Goal: Obtain resource: Obtain resource

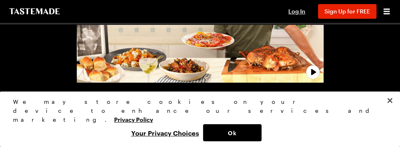
scroll to position [73, 0]
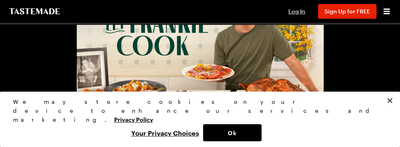
click at [300, 12] on span "Log In" at bounding box center [296, 11] width 17 height 7
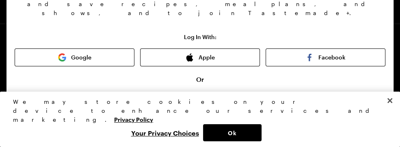
scroll to position [106, 0]
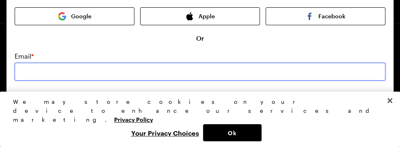
click at [179, 62] on input "email" at bounding box center [200, 71] width 371 height 18
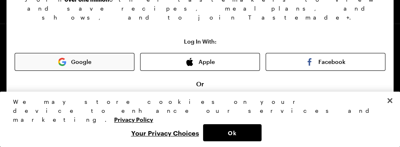
click at [107, 53] on button "Google" at bounding box center [75, 62] width 120 height 18
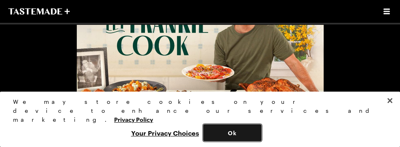
click at [233, 133] on button "Ok" at bounding box center [232, 132] width 58 height 17
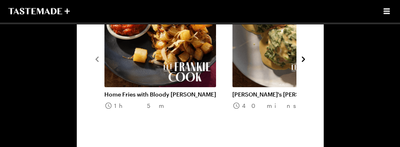
scroll to position [881, 0]
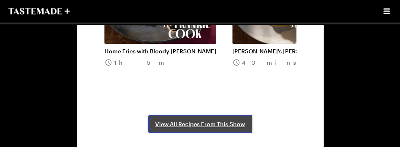
click at [196, 123] on span "View All Recipes From This Show" at bounding box center [200, 124] width 90 height 8
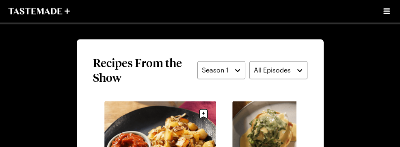
scroll to position [734, 0]
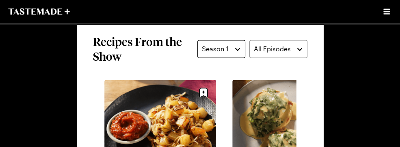
click at [238, 50] on button "Season 1" at bounding box center [221, 49] width 48 height 18
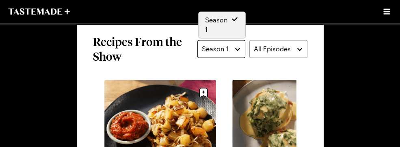
click at [238, 50] on button "Season 1" at bounding box center [221, 49] width 48 height 18
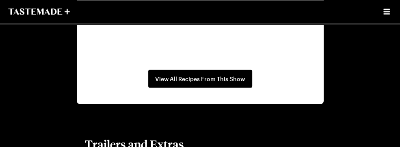
scroll to position [954, 0]
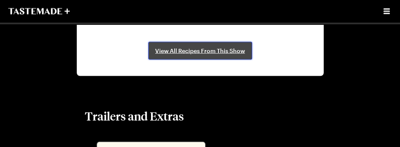
click at [175, 49] on span "View All Recipes From This Show" at bounding box center [200, 51] width 90 height 8
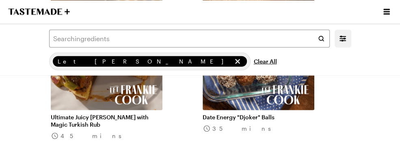
scroll to position [1189, 0]
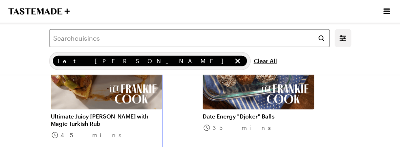
click at [114, 115] on link "Ultimate Juicy [PERSON_NAME] with Magic Turkish Rub" at bounding box center [107, 119] width 112 height 15
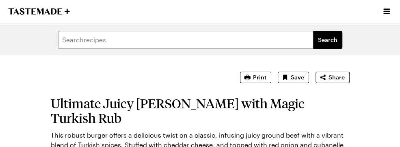
type textarea "x"
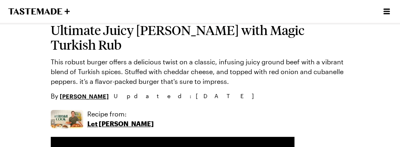
scroll to position [29, 0]
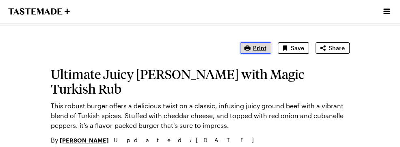
click at [260, 47] on span "Print" at bounding box center [259, 48] width 13 height 8
click at [263, 48] on span "Print" at bounding box center [259, 48] width 13 height 8
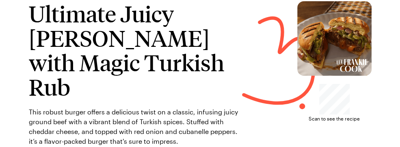
scroll to position [58, 0]
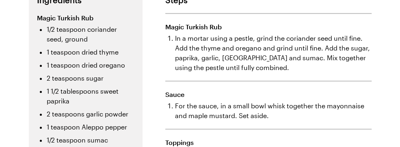
scroll to position [191, 0]
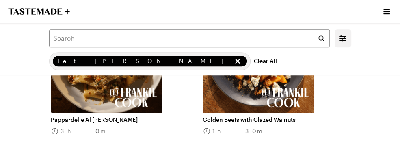
scroll to position [308, 0]
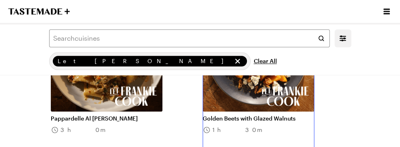
click at [257, 118] on link "Golden Beets with Glazed Walnuts" at bounding box center [259, 117] width 112 height 7
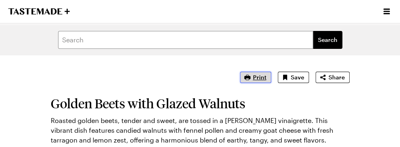
click at [257, 78] on span "Print" at bounding box center [259, 77] width 13 height 8
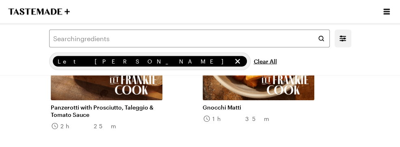
scroll to position [851, 0]
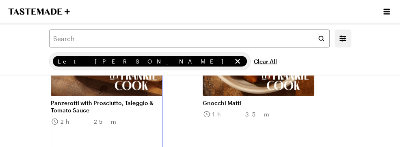
click at [108, 99] on link "Panzerotti with Prosciutto, Taleggio & Tomato Sauce" at bounding box center [107, 106] width 112 height 15
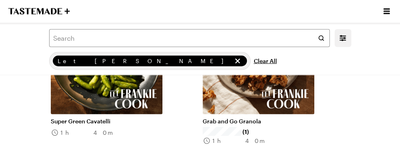
scroll to position [1027, 0]
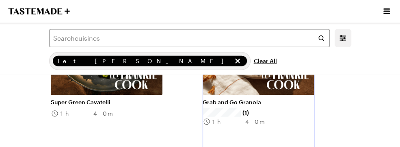
click at [248, 101] on link "Grab and Go Granola" at bounding box center [259, 101] width 112 height 7
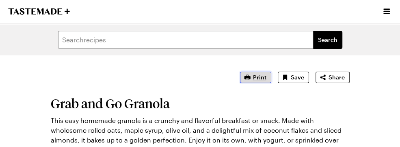
click at [259, 79] on span "Print" at bounding box center [259, 77] width 13 height 8
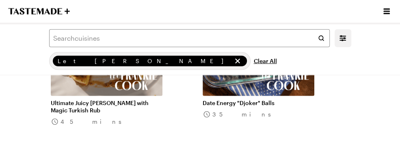
scroll to position [1203, 0]
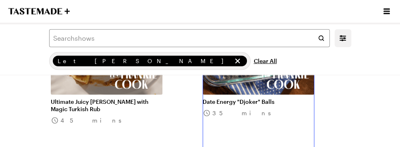
click at [253, 100] on link "Date Energy "Djoker" Balls" at bounding box center [259, 101] width 112 height 7
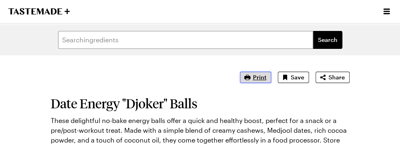
click at [247, 76] on icon "button" at bounding box center [247, 76] width 6 height 5
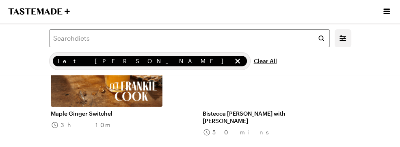
scroll to position [1732, 0]
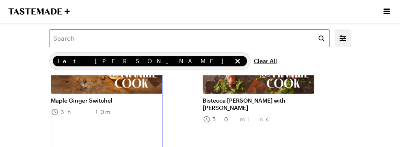
click at [94, 98] on link "Maple Ginger Switchel" at bounding box center [107, 100] width 112 height 7
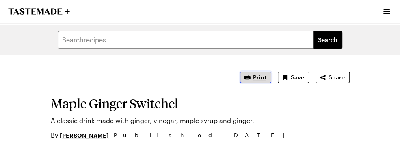
click at [254, 78] on span "Print" at bounding box center [259, 77] width 13 height 8
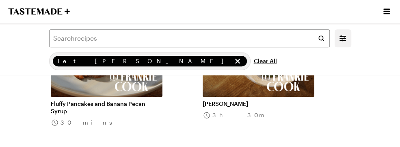
scroll to position [1908, 0]
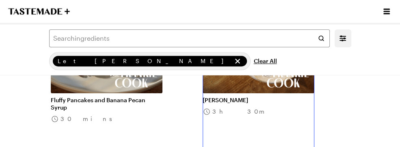
click at [226, 98] on link "Shoyu Ramen" at bounding box center [259, 99] width 112 height 7
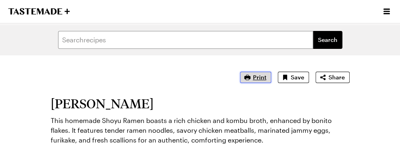
click at [259, 77] on span "Print" at bounding box center [259, 77] width 13 height 8
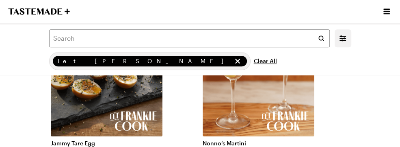
scroll to position [2040, 0]
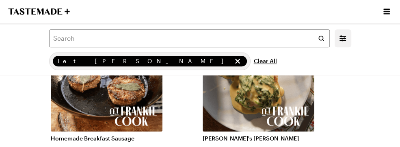
scroll to position [2231, 0]
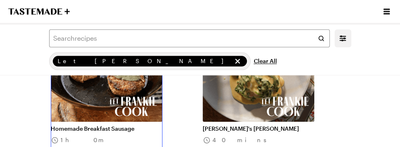
click at [110, 125] on link "Homemade Breakfast Sausage" at bounding box center [107, 128] width 112 height 7
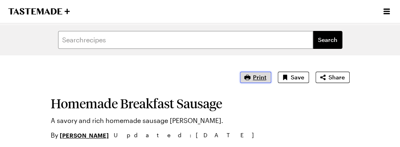
click at [259, 80] on span "Print" at bounding box center [259, 77] width 13 height 8
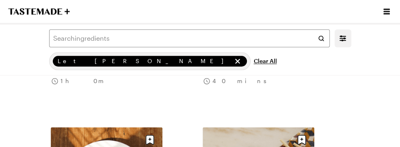
scroll to position [2245, 0]
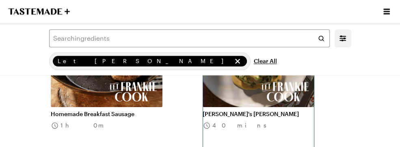
click at [227, 114] on link "Frankie's Benny" at bounding box center [259, 113] width 112 height 7
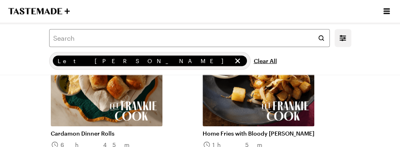
scroll to position [2598, 0]
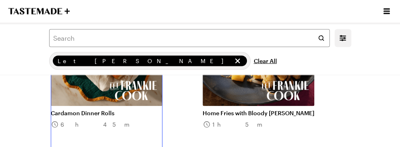
click at [97, 112] on link "Cardamon Dinner Rolls" at bounding box center [107, 112] width 112 height 7
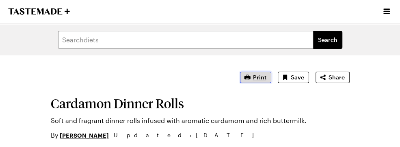
click at [255, 75] on span "Print" at bounding box center [259, 77] width 13 height 8
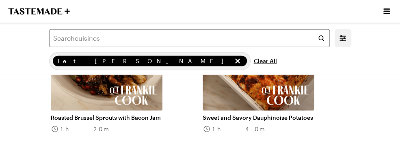
scroll to position [2950, 0]
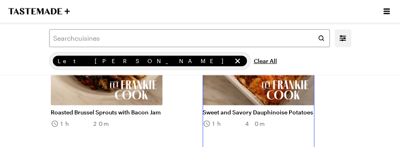
click at [238, 110] on link "Sweet and Savory Dauphinoise Potatoes" at bounding box center [259, 111] width 112 height 7
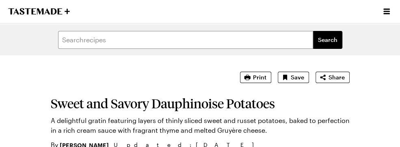
type textarea "x"
click at [257, 75] on span "Print" at bounding box center [259, 77] width 13 height 8
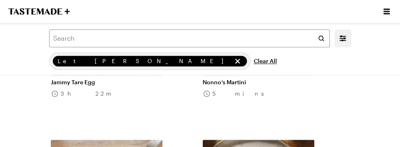
scroll to position [2084, 0]
